Goal: Task Accomplishment & Management: Use online tool/utility

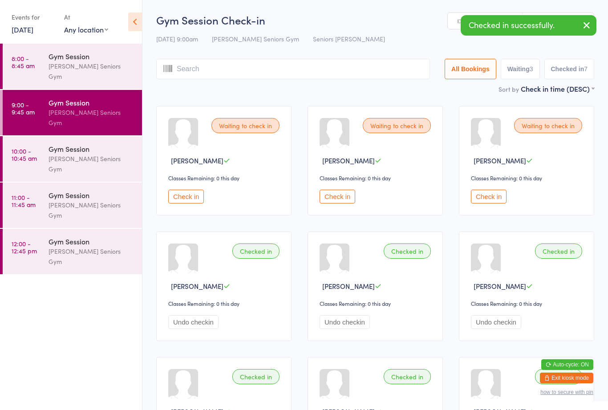
click at [233, 72] on input "search" at bounding box center [293, 69] width 274 height 20
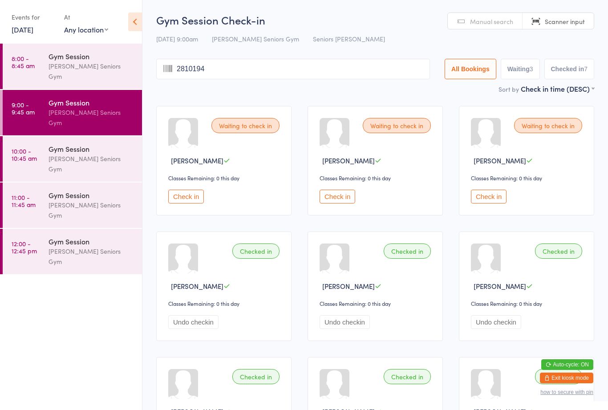
type input "28101945"
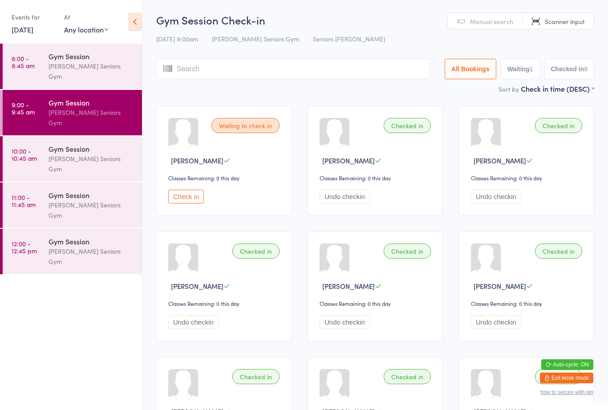
click at [193, 199] on button "Check in" at bounding box center [186, 197] width 36 height 14
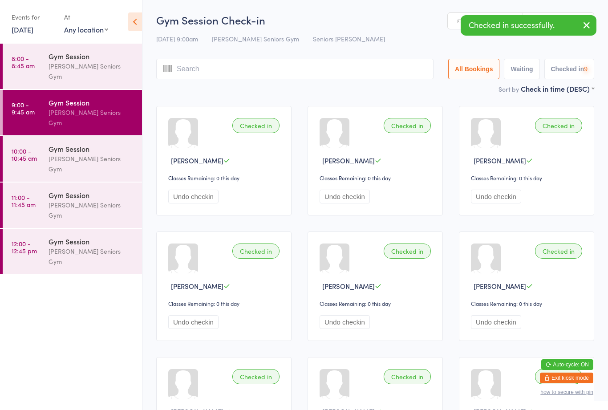
click at [221, 75] on input "search" at bounding box center [294, 69] width 277 height 20
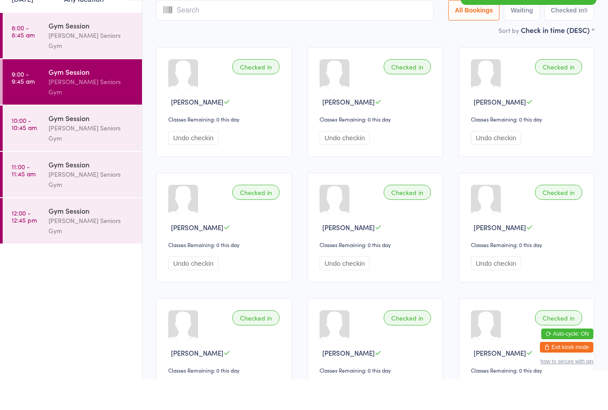
scroll to position [29, 0]
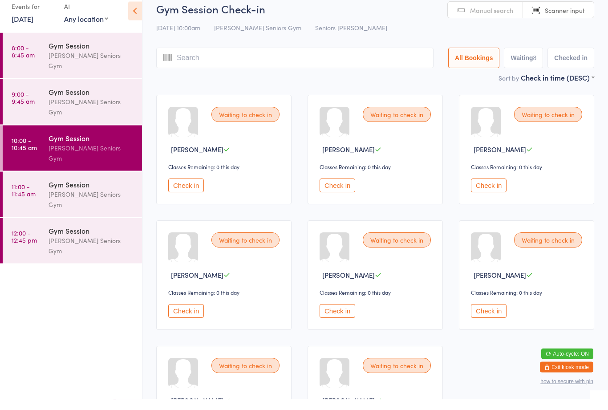
scroll to position [11, 0]
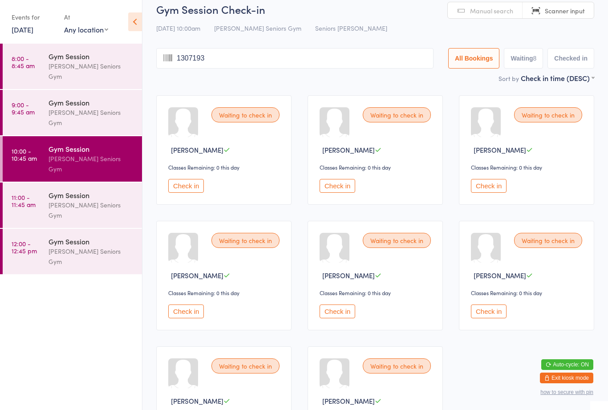
type input "13071938"
type input "2531955"
type input "19031939"
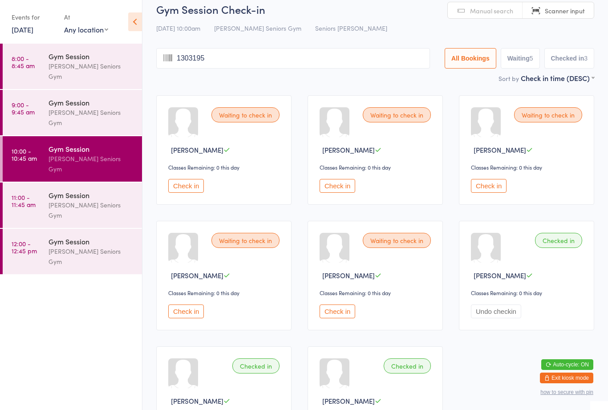
type input "13031951"
type input "19081950"
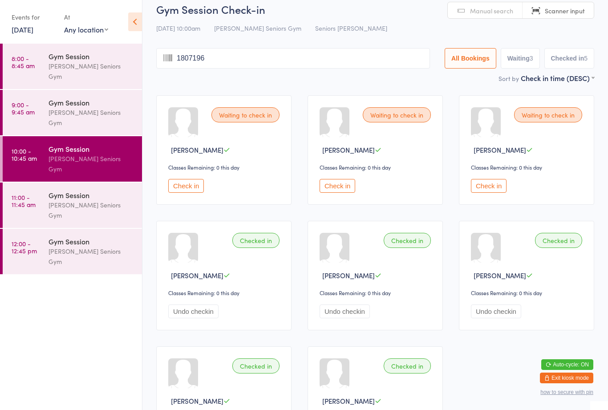
type input "18071960"
